Goal: Transaction & Acquisition: Purchase product/service

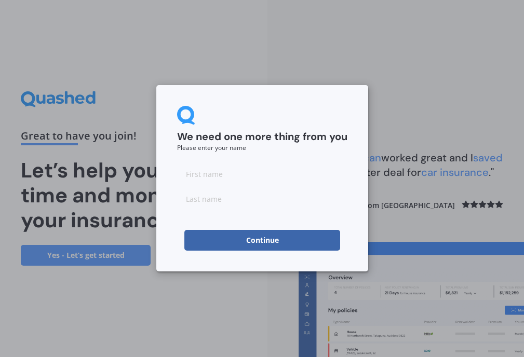
click at [222, 172] on input at bounding box center [262, 174] width 170 height 21
type input "Fergus"
type input "Chinnery"
click button "Continue" at bounding box center [262, 240] width 156 height 21
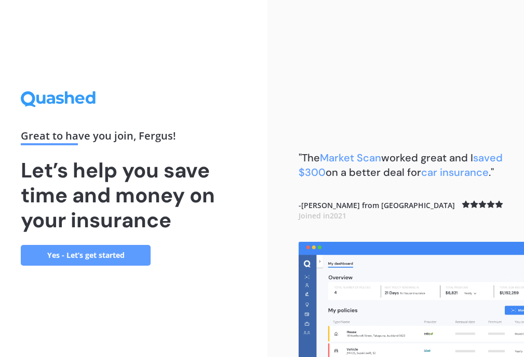
click at [95, 244] on div "Great to have you join , Fergus ! Let’s help you save time and money on your in…" at bounding box center [134, 178] width 226 height 174
click at [100, 261] on link "Yes - Let’s get started" at bounding box center [86, 255] width 130 height 21
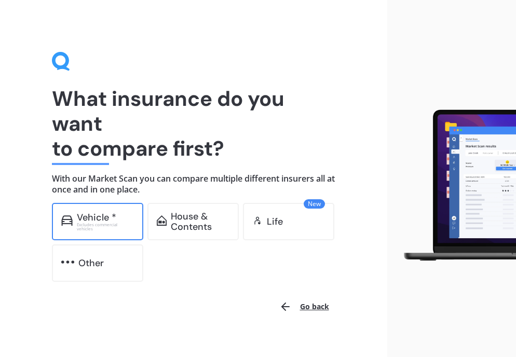
click at [111, 228] on div "Excludes commercial vehicles" at bounding box center [105, 227] width 57 height 8
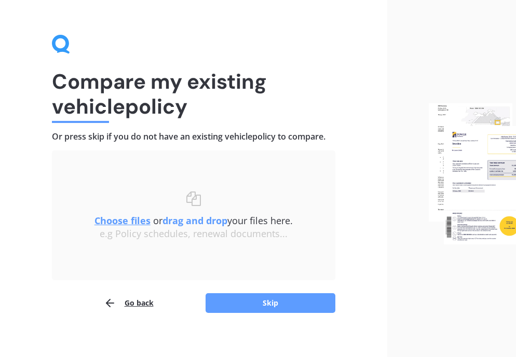
scroll to position [25, 0]
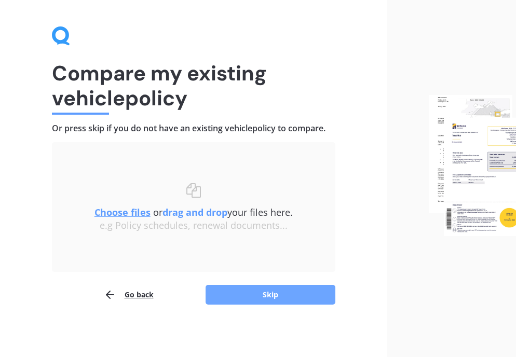
click at [237, 292] on button "Skip" at bounding box center [271, 295] width 130 height 20
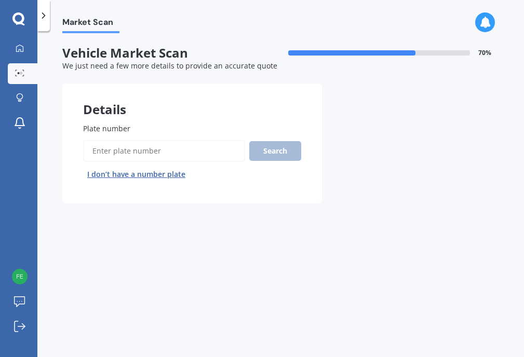
click at [129, 154] on input "Plate number" at bounding box center [164, 151] width 162 height 22
type input "guf56"
click at [292, 153] on button "Search" at bounding box center [275, 151] width 52 height 20
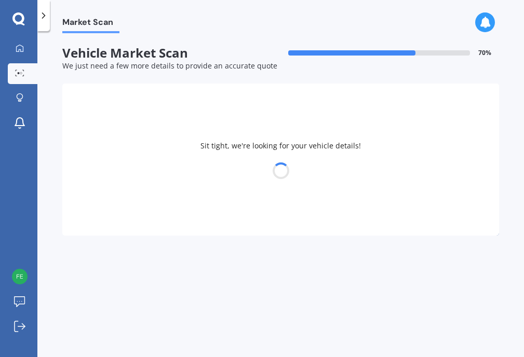
select select "TOYOTA"
select select "COROLLA"
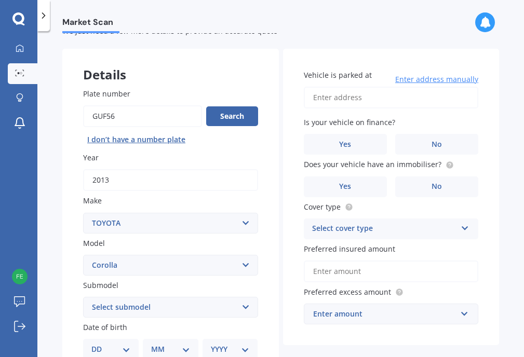
scroll to position [52, 0]
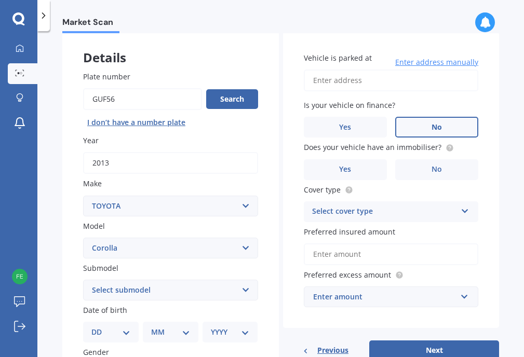
click at [430, 122] on label "No" at bounding box center [436, 127] width 83 height 21
click at [0, 0] on input "No" at bounding box center [0, 0] width 0 height 0
click at [416, 168] on label "No" at bounding box center [436, 169] width 83 height 21
click at [0, 0] on input "No" at bounding box center [0, 0] width 0 height 0
click at [403, 213] on div "Select cover type" at bounding box center [384, 212] width 145 height 12
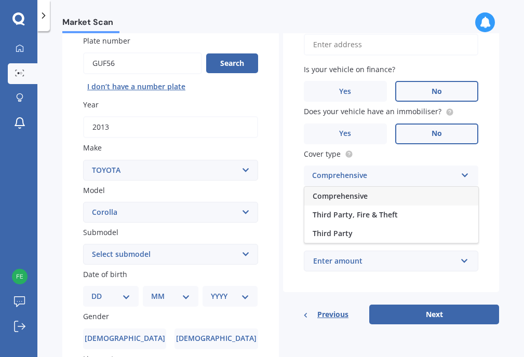
scroll to position [104, 0]
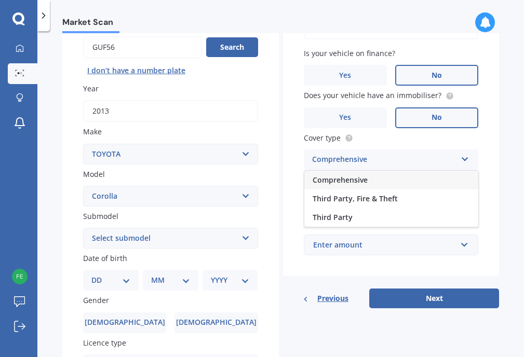
click at [348, 181] on span "Comprehensive" at bounding box center [340, 180] width 55 height 10
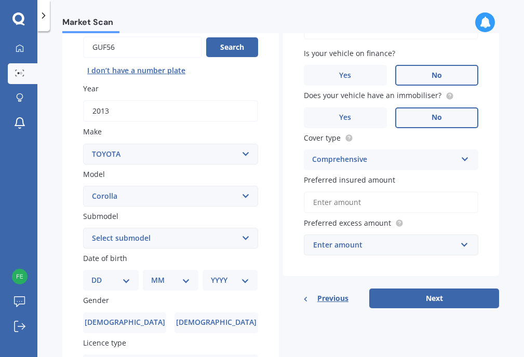
click at [348, 247] on div "Enter amount" at bounding box center [385, 244] width 144 height 11
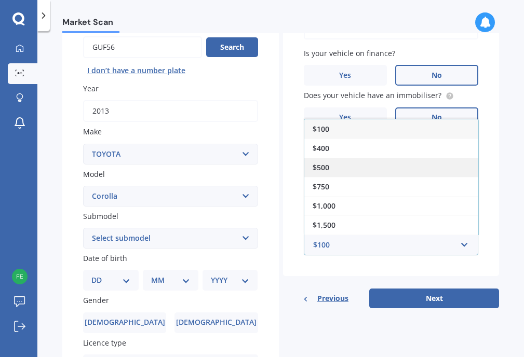
click at [330, 164] on div "$500" at bounding box center [391, 167] width 174 height 19
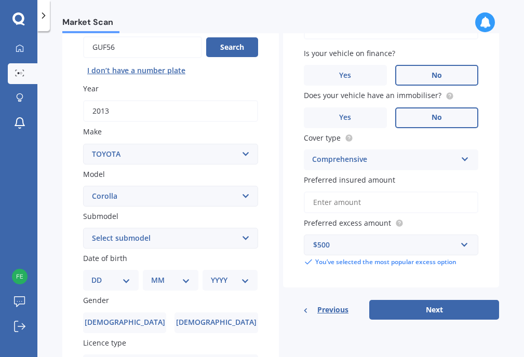
click at [341, 193] on input "Preferred insured amount" at bounding box center [391, 203] width 175 height 22
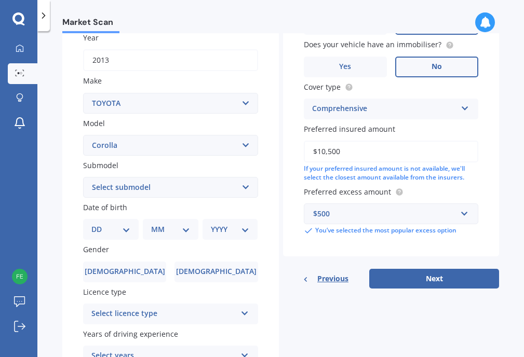
scroll to position [254, 0]
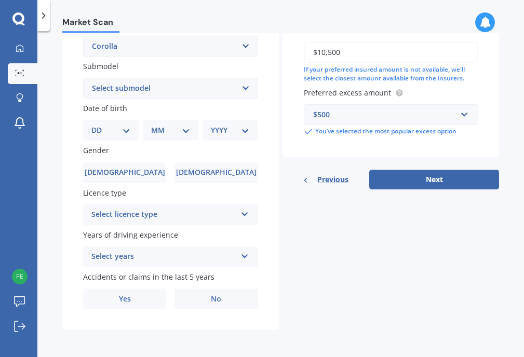
type input "$10,500"
drag, startPoint x: 126, startPoint y: 129, endPoint x: 131, endPoint y: 134, distance: 7.0
click at [126, 129] on select "DD 01 02 03 04 05 06 07 08 09 10 11 12 13 14 15 16 17 18 19 20 21 22 23 24 25 2…" at bounding box center [110, 130] width 39 height 11
select select "21"
click at [100, 125] on select "DD 01 02 03 04 05 06 07 08 09 10 11 12 13 14 15 16 17 18 19 20 21 22 23 24 25 2…" at bounding box center [110, 130] width 39 height 11
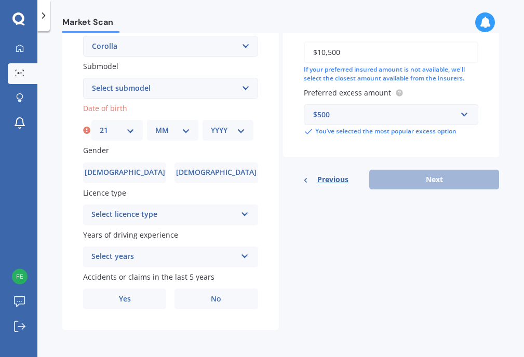
click at [157, 129] on select "MM 01 02 03 04 05 06 07 08 09 10 11 12" at bounding box center [172, 130] width 35 height 11
select select "05"
click at [155, 125] on select "MM 01 02 03 04 05 06 07 08 09 10 11 12" at bounding box center [172, 130] width 35 height 11
click at [234, 116] on div "Date of birth DD 01 02 03 04 05 06 07 08 09 10 11 12 13 14 15 16 17 18 19 20 21…" at bounding box center [170, 122] width 175 height 38
click at [227, 140] on div "YYYY 2025 2024 2023 2022 2021 2020 2019 2018 2017 2016 2015 2014 2013 2012 2011…" at bounding box center [228, 130] width 51 height 21
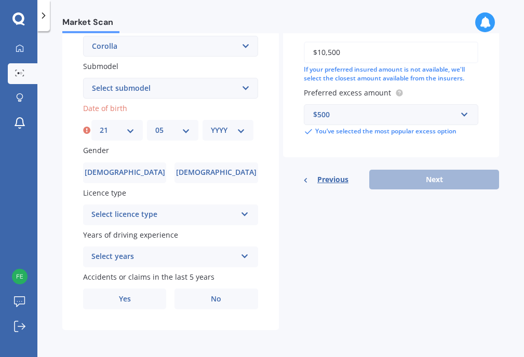
click at [225, 139] on div "YYYY 2025 2024 2023 2022 2021 2020 2019 2018 2017 2016 2015 2014 2013 2012 2011…" at bounding box center [228, 130] width 51 height 21
click at [224, 132] on select "YYYY 2025 2024 2023 2022 2021 2020 2019 2018 2017 2016 2015 2014 2013 2012 2011…" at bounding box center [228, 130] width 35 height 11
click at [222, 133] on select "YYYY 2025 2024 2023 2022 2021 2020 2019 2018 2017 2016 2015 2014 2013 2012 2011…" at bounding box center [228, 130] width 35 height 11
select select "2000"
click at [211, 125] on select "YYYY 2025 2024 2023 2022 2021 2020 2019 2018 2017 2016 2015 2014 2013 2012 2011…" at bounding box center [228, 130] width 35 height 11
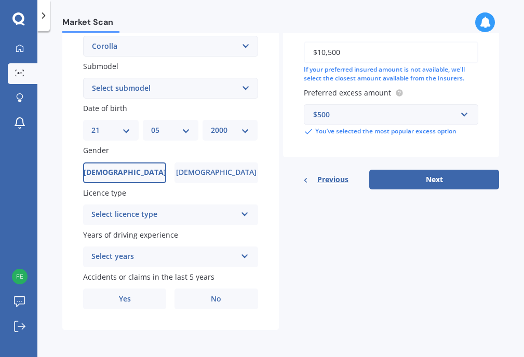
click at [143, 172] on label "Male" at bounding box center [124, 173] width 83 height 21
click at [0, 0] on input "Male" at bounding box center [0, 0] width 0 height 0
click at [184, 214] on div "Select licence type" at bounding box center [163, 215] width 145 height 12
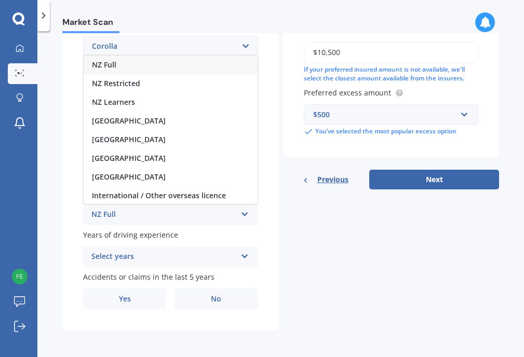
click at [130, 68] on div "NZ Full" at bounding box center [171, 65] width 174 height 19
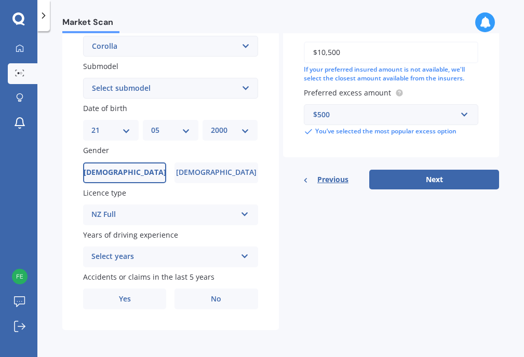
click at [146, 217] on div "NZ Full" at bounding box center [163, 215] width 145 height 12
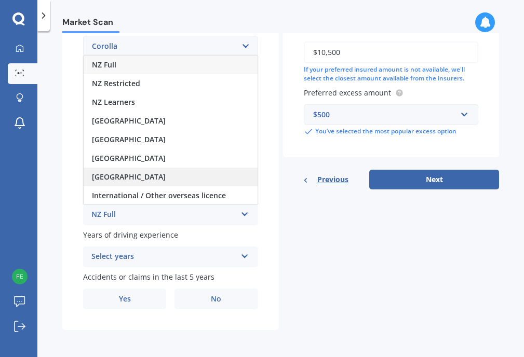
scroll to position [1, 0]
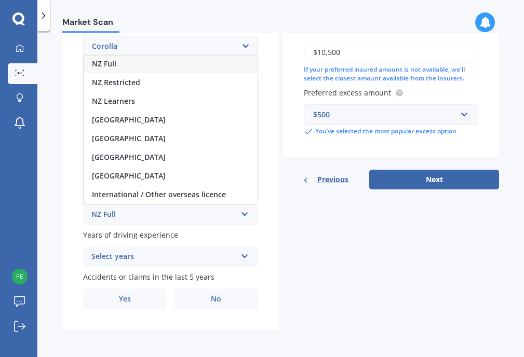
click at [57, 200] on div "Market Scan Vehicle Market Scan 70 % We just need a few more details to provide…" at bounding box center [280, 196] width 487 height 326
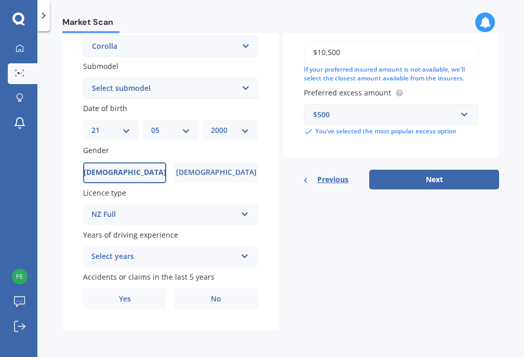
click at [123, 255] on div "Select years" at bounding box center [163, 257] width 145 height 12
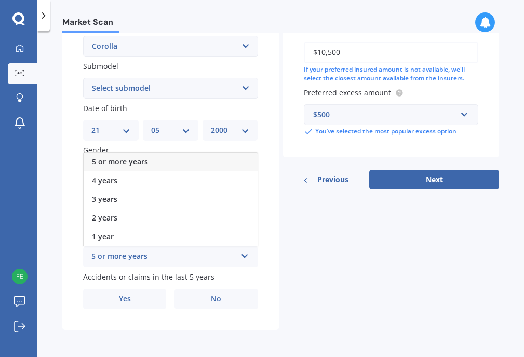
click at [110, 162] on span "5 or more years" at bounding box center [120, 162] width 56 height 10
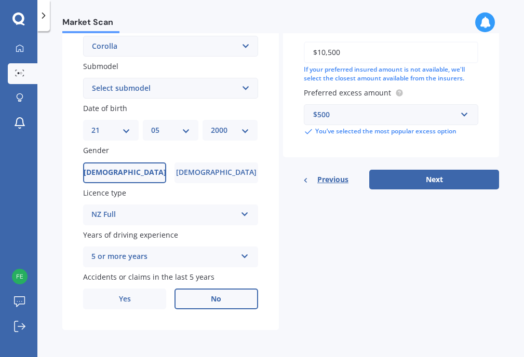
click at [197, 302] on label "No" at bounding box center [215, 299] width 83 height 21
click at [0, 0] on input "No" at bounding box center [0, 0] width 0 height 0
click at [431, 181] on button "Next" at bounding box center [434, 180] width 130 height 20
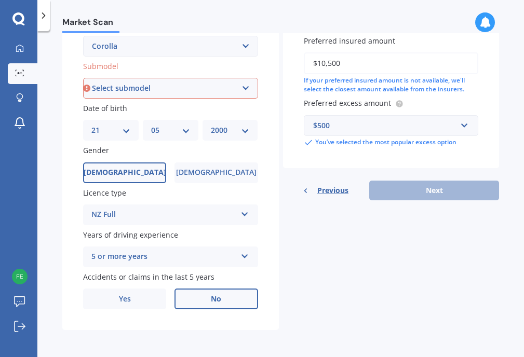
click at [140, 89] on select "Select submodel (All other) Axio Diesel Fielder 2WD Fielder 4WD FXGT GL GLX 1.8…" at bounding box center [170, 88] width 175 height 21
drag, startPoint x: 262, startPoint y: 86, endPoint x: 262, endPoint y: 78, distance: 7.3
click at [262, 86] on div "Plate number Search I don’t have a number plate Year 2013 Make Select make AC A…" at bounding box center [170, 89] width 217 height 482
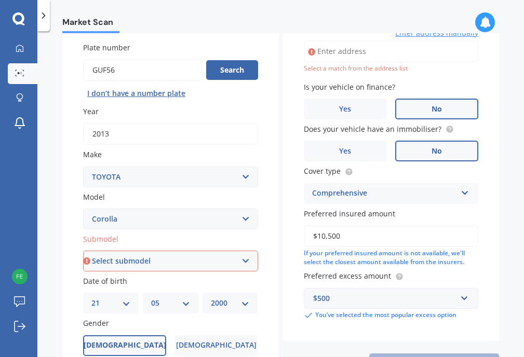
scroll to position [98, 0]
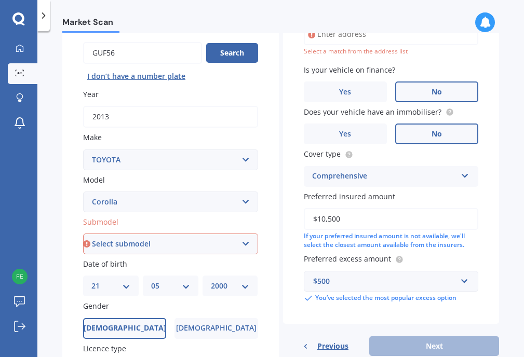
click at [149, 226] on label "Submodel" at bounding box center [168, 222] width 171 height 11
click at [149, 234] on select "Select submodel (All other) Axio Diesel Fielder 2WD Fielder 4WD FXGT GL GLX 1.8…" at bounding box center [170, 244] width 175 height 21
click at [159, 245] on select "Select submodel (All other) Axio Diesel Fielder 2WD Fielder 4WD FXGT GL GLX 1.8…" at bounding box center [170, 244] width 175 height 21
select select "GX WAGON AUTO"
click at [83, 234] on select "Select submodel (All other) Axio Diesel Fielder 2WD Fielder 4WD FXGT GL GLX 1.8…" at bounding box center [170, 244] width 175 height 21
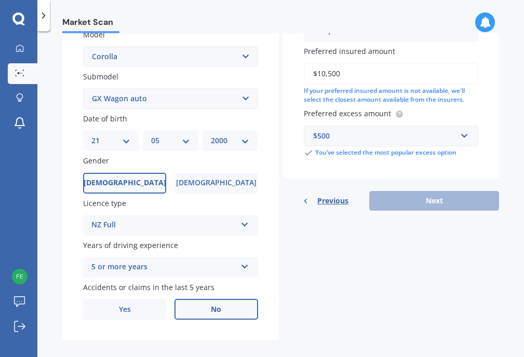
scroll to position [254, 0]
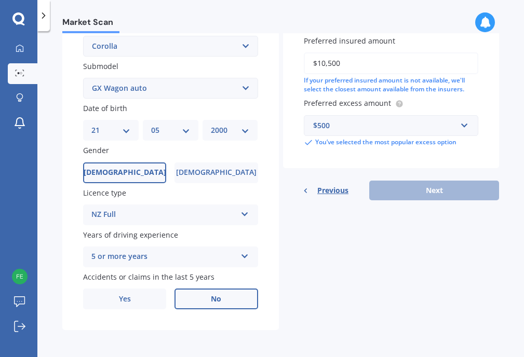
click at [390, 196] on div "Previous Next" at bounding box center [391, 191] width 217 height 20
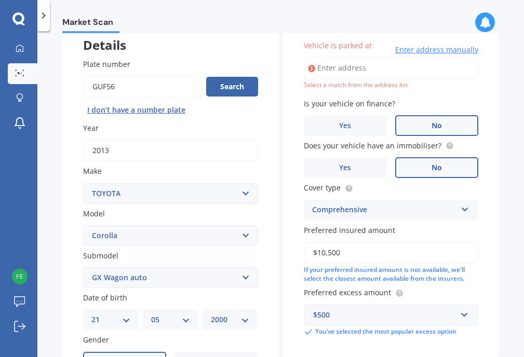
scroll to position [46, 0]
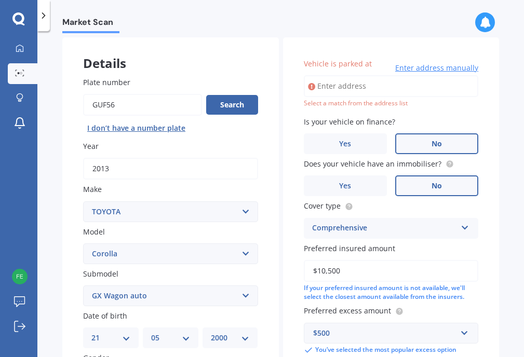
click at [352, 89] on input "Vehicle is parked at" at bounding box center [391, 86] width 175 height 22
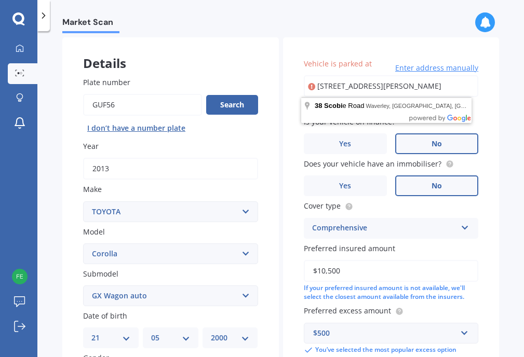
type input "38 Scobie Road, Waverley, Dunedin 9013"
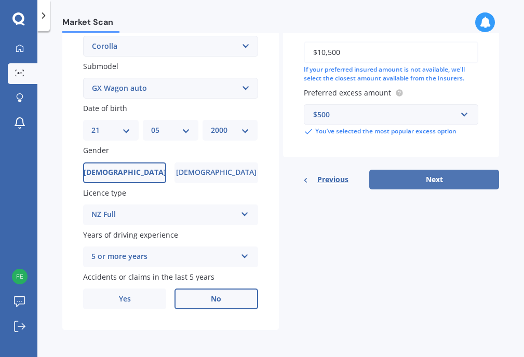
click at [388, 175] on button "Next" at bounding box center [434, 180] width 130 height 20
select select "21"
select select "05"
select select "2000"
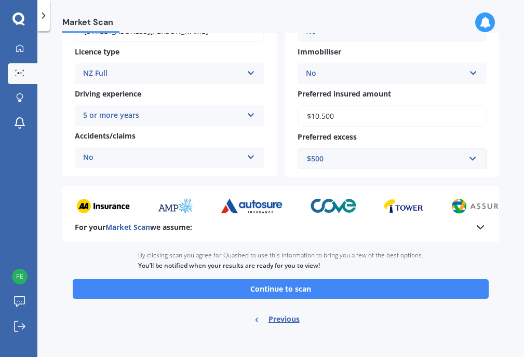
scroll to position [179, 0]
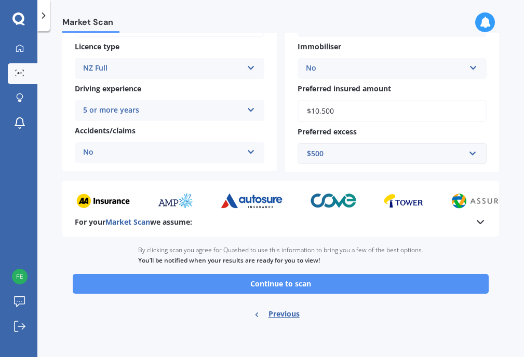
click at [302, 280] on button "Continue to scan" at bounding box center [281, 284] width 416 height 20
